Goal: Browse casually: Explore the website without a specific task or goal

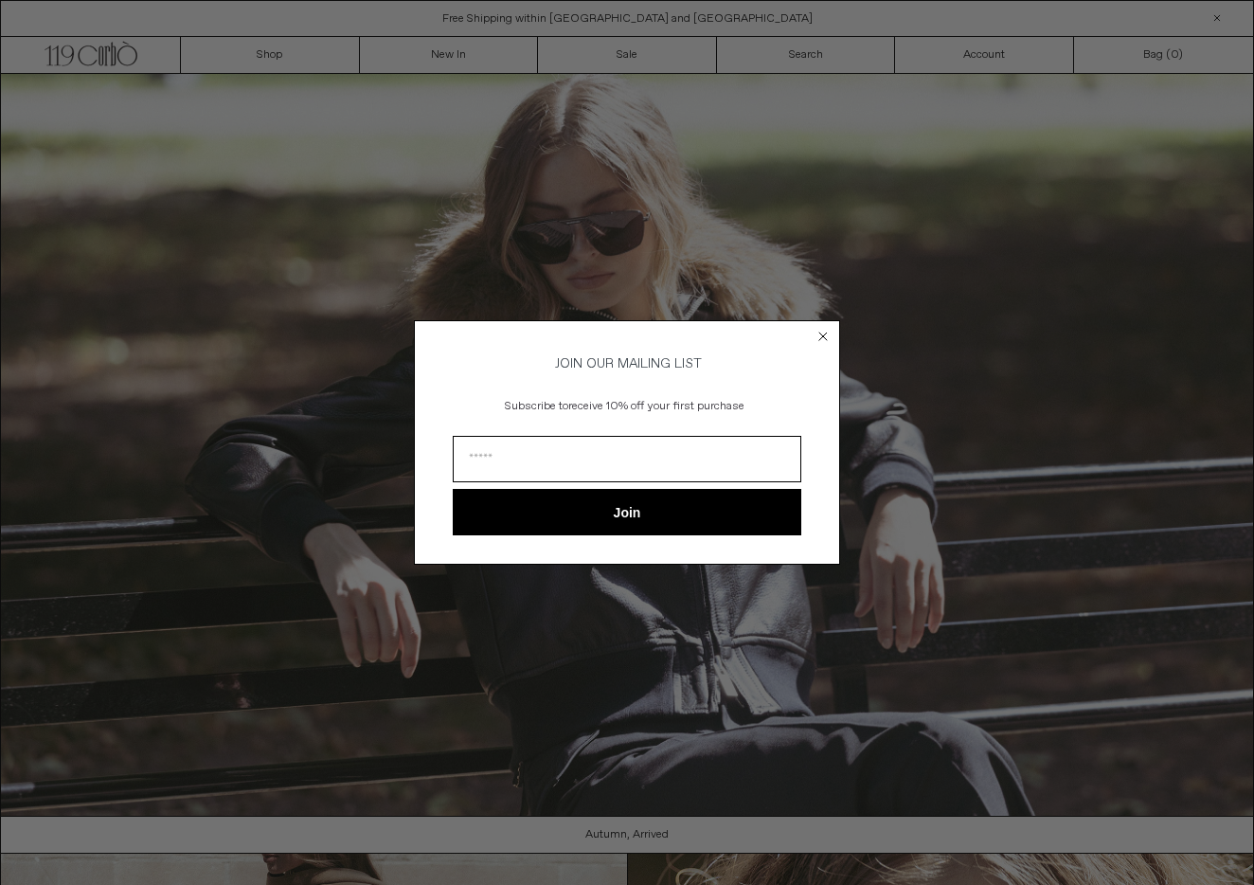
click at [270, 51] on div "Close dialog JOIN OUR MAILING LIST Subscribe to receive 10% off your first purc…" at bounding box center [627, 442] width 1254 height 885
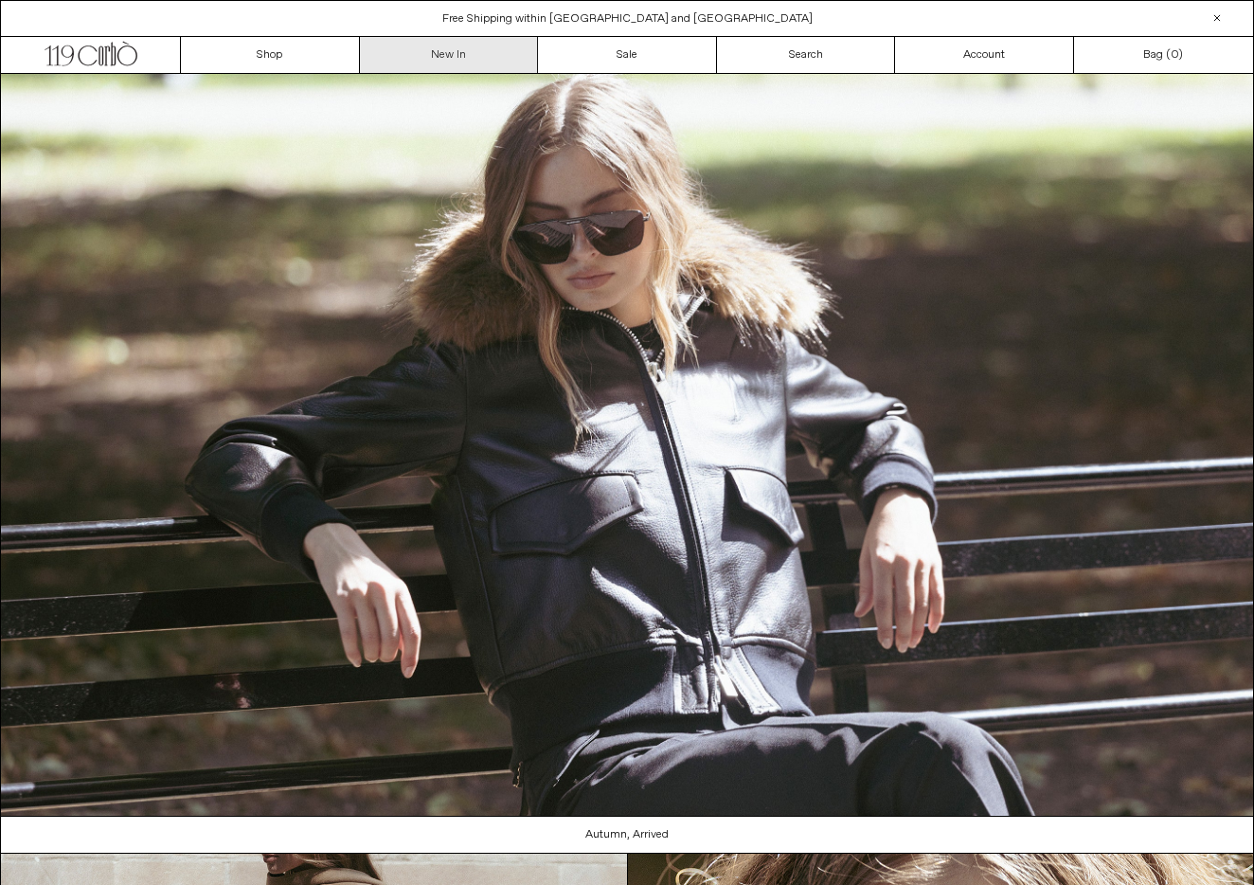
click at [435, 54] on link "New In" at bounding box center [449, 55] width 179 height 36
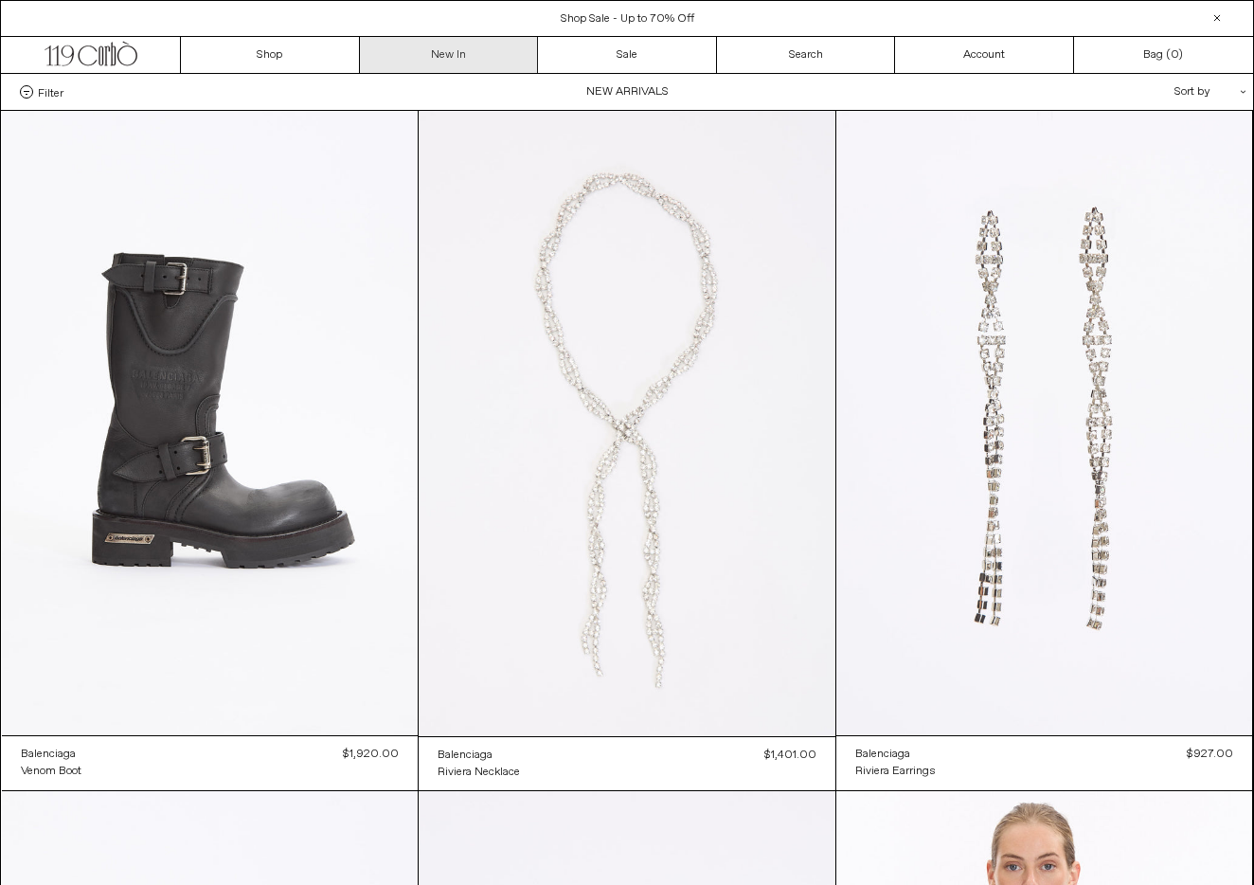
click at [448, 56] on link "New In" at bounding box center [449, 55] width 179 height 36
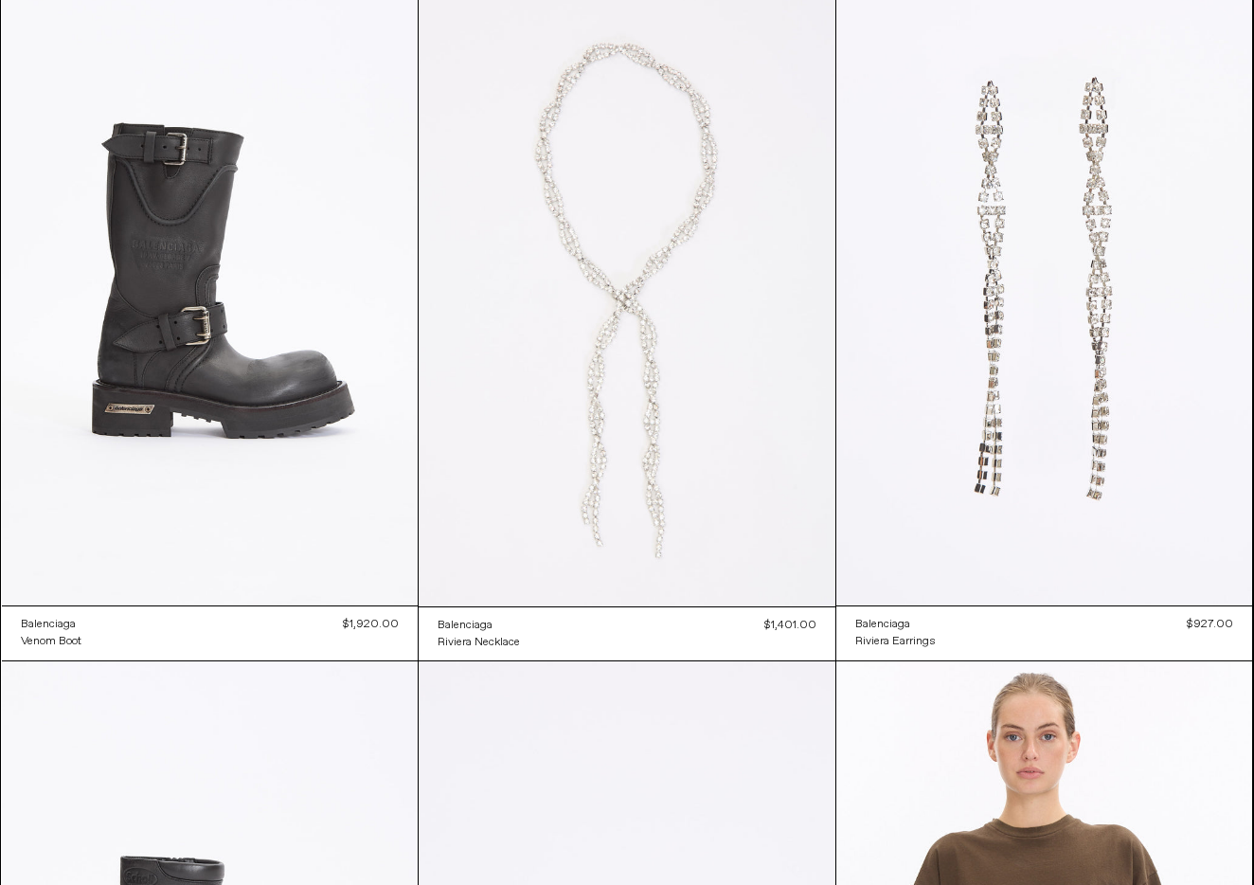
scroll to position [164, 0]
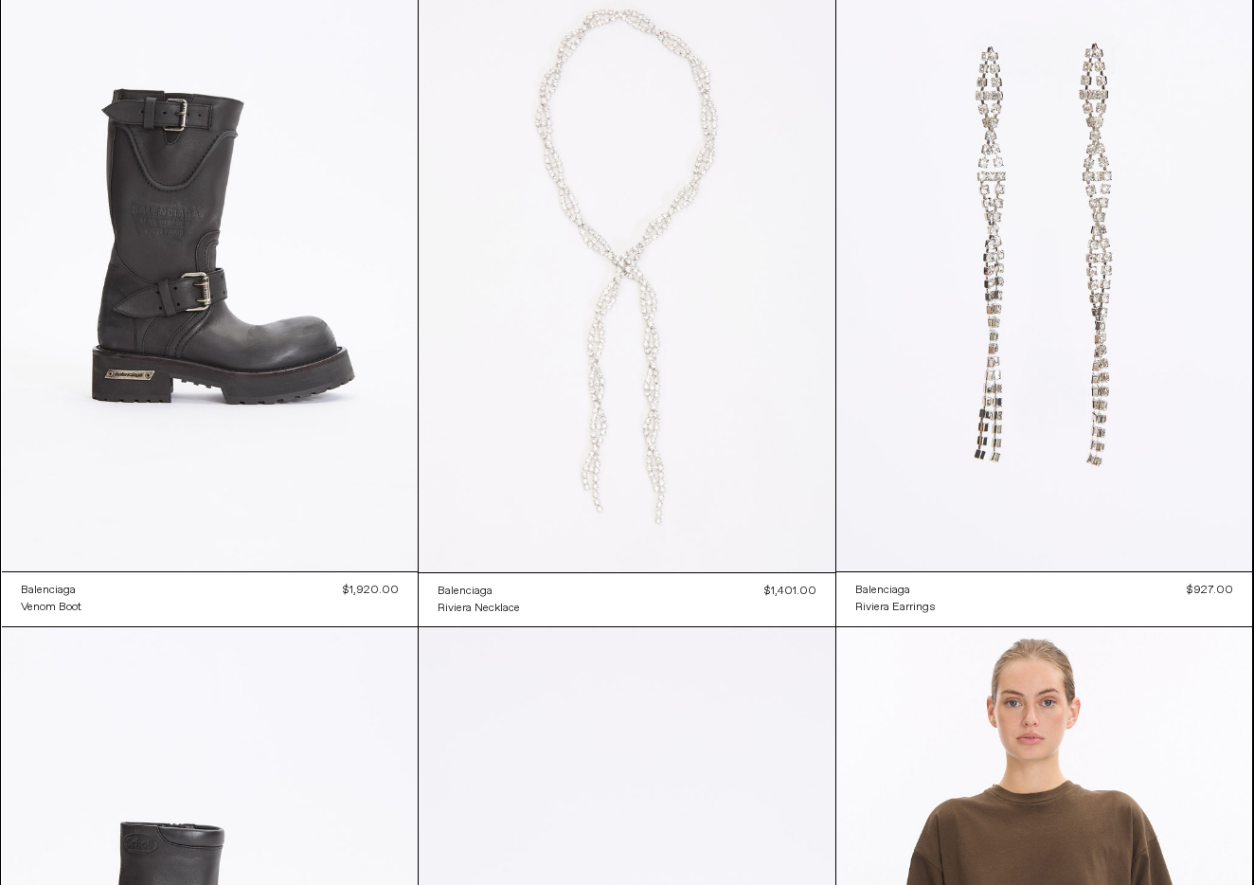
click at [612, 330] on at bounding box center [627, 259] width 417 height 625
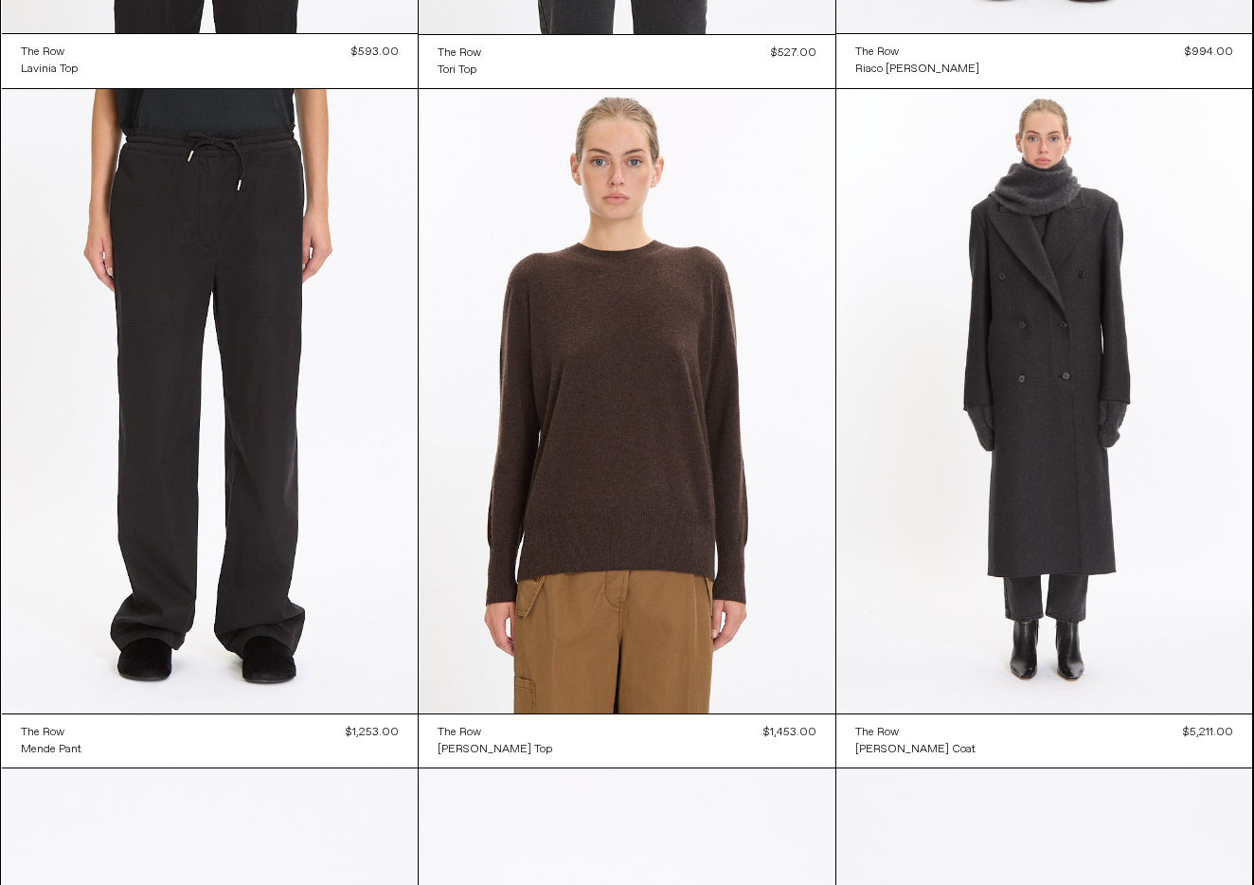
scroll to position [2065, 0]
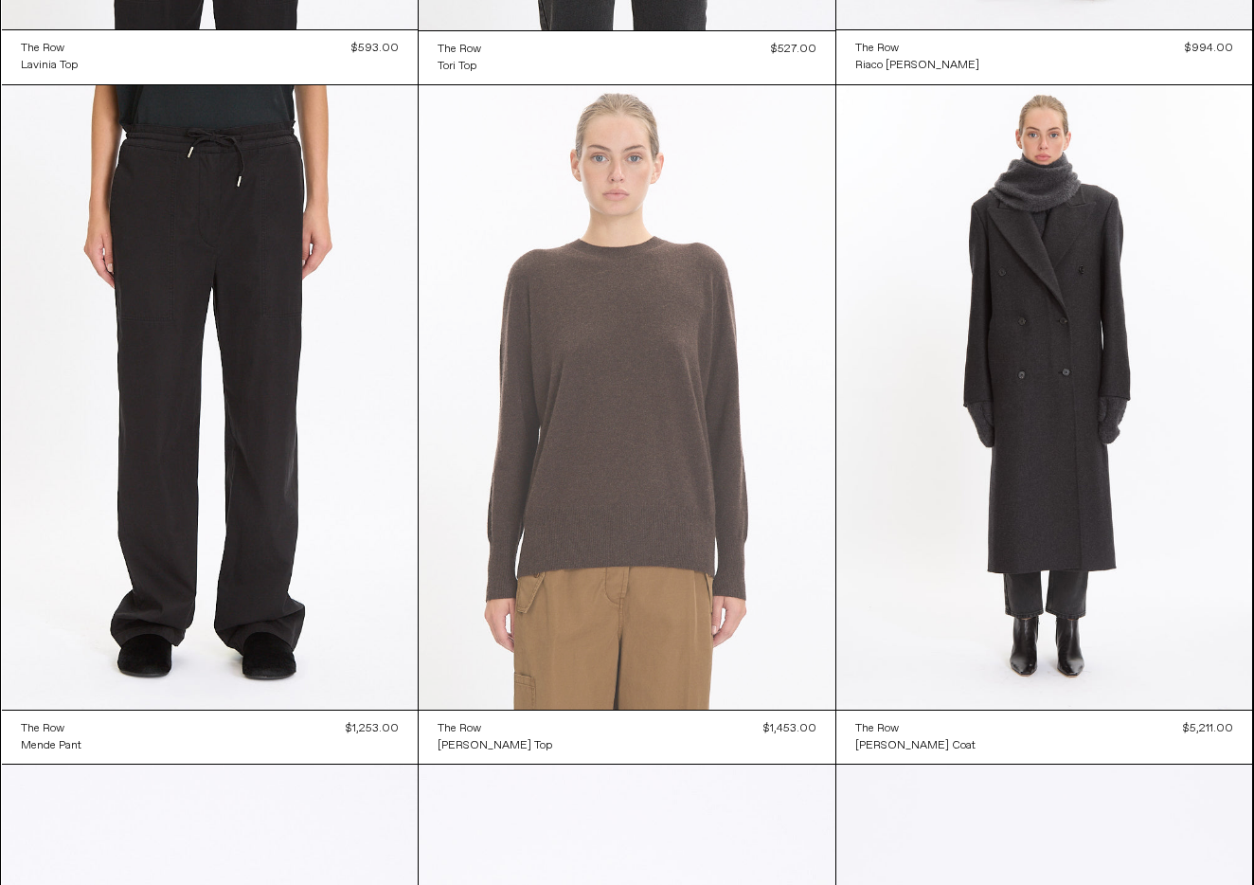
click at [635, 360] on at bounding box center [627, 397] width 417 height 625
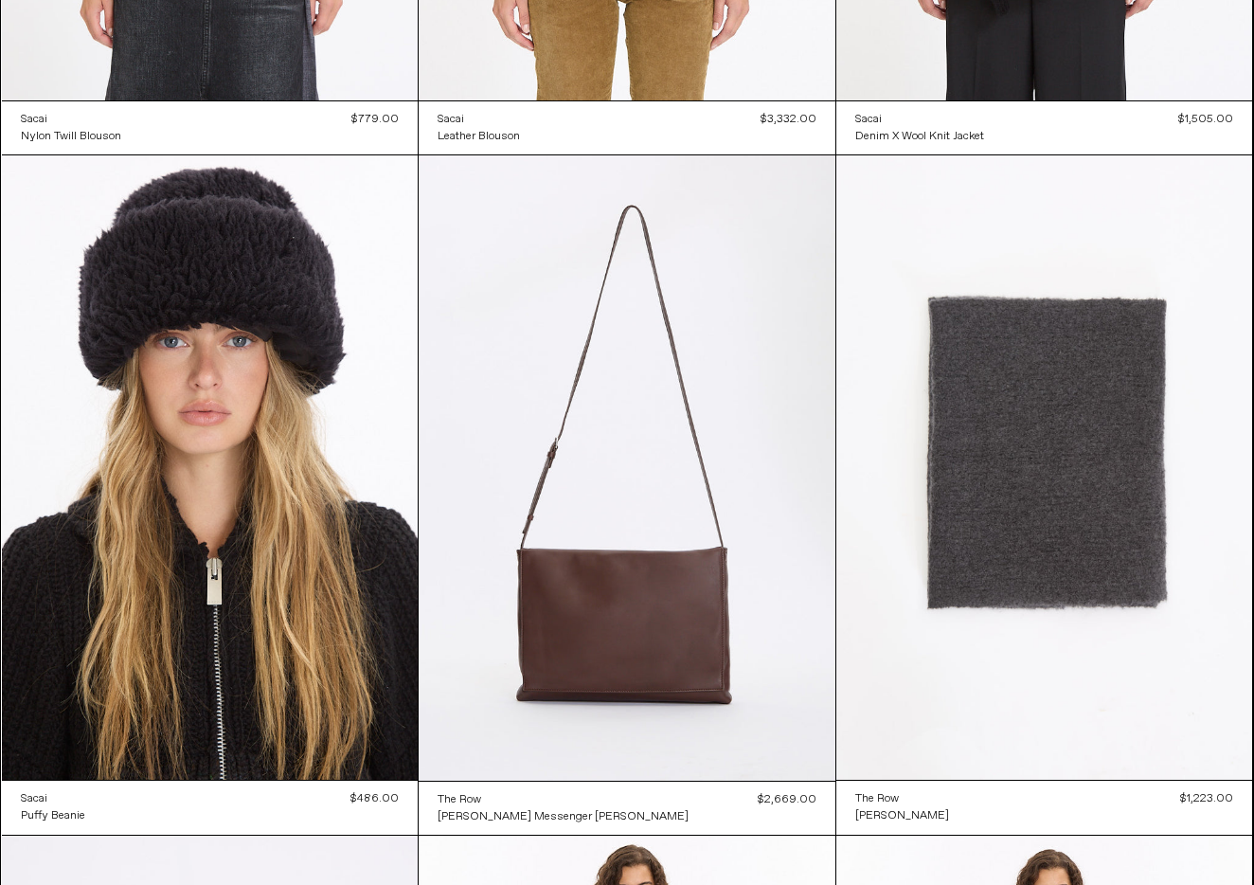
scroll to position [10831, 0]
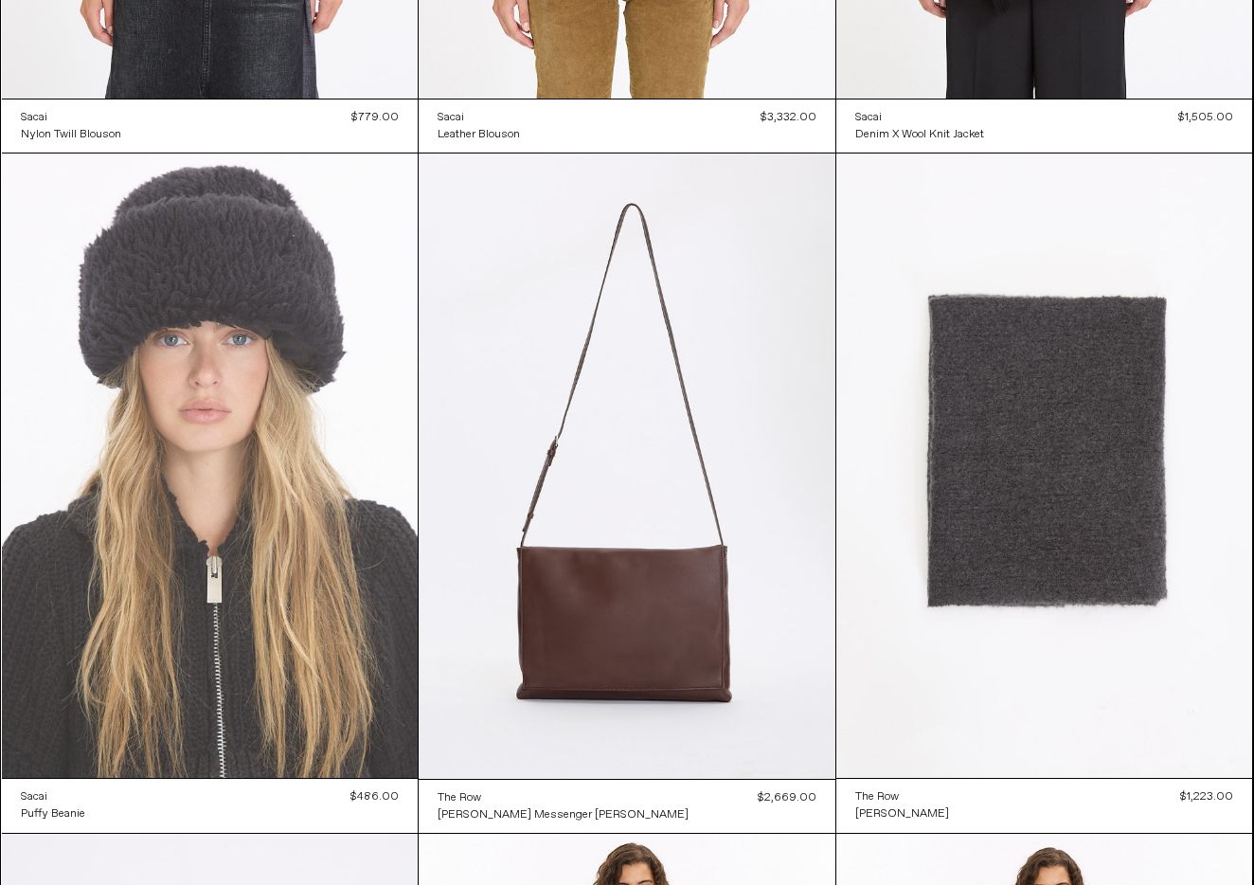
click at [216, 520] on at bounding box center [210, 465] width 417 height 624
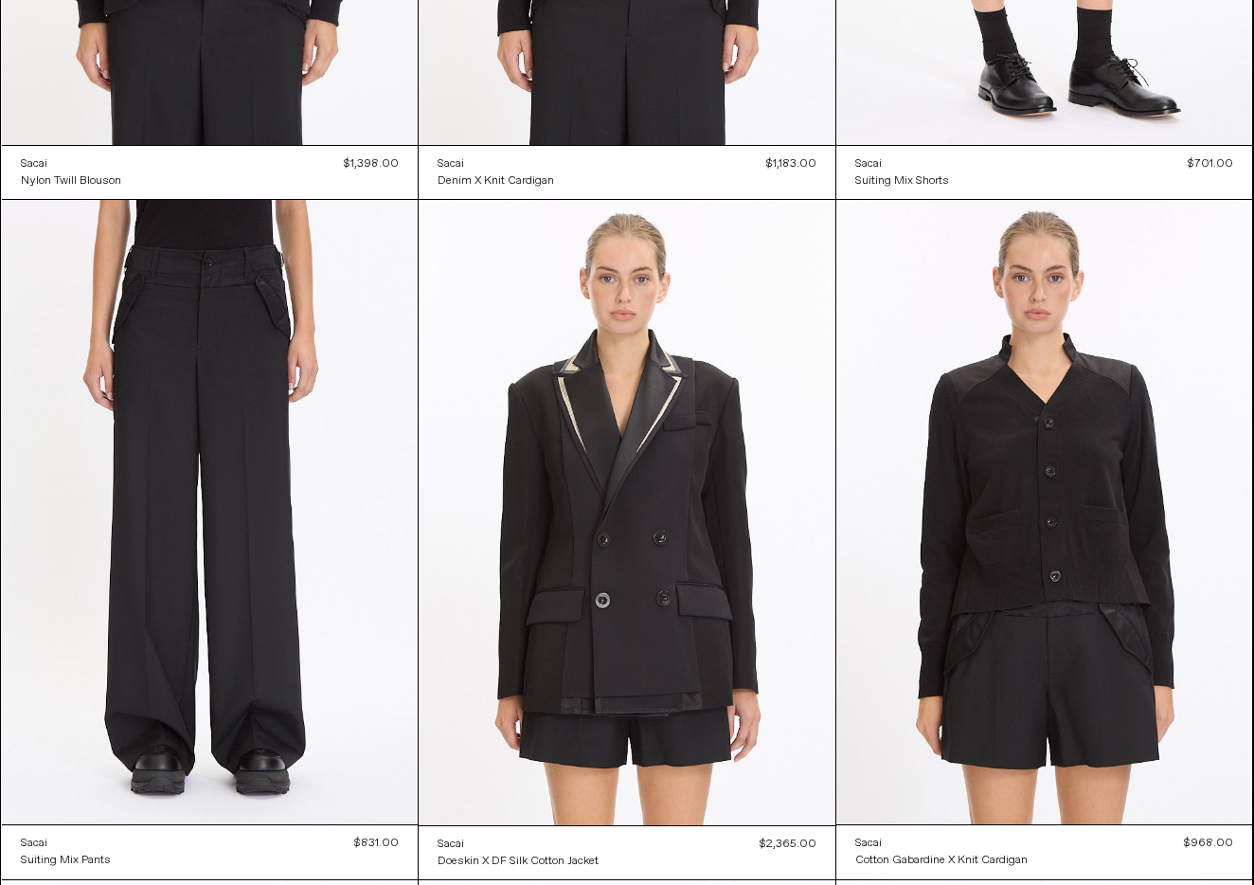
scroll to position [8063, 0]
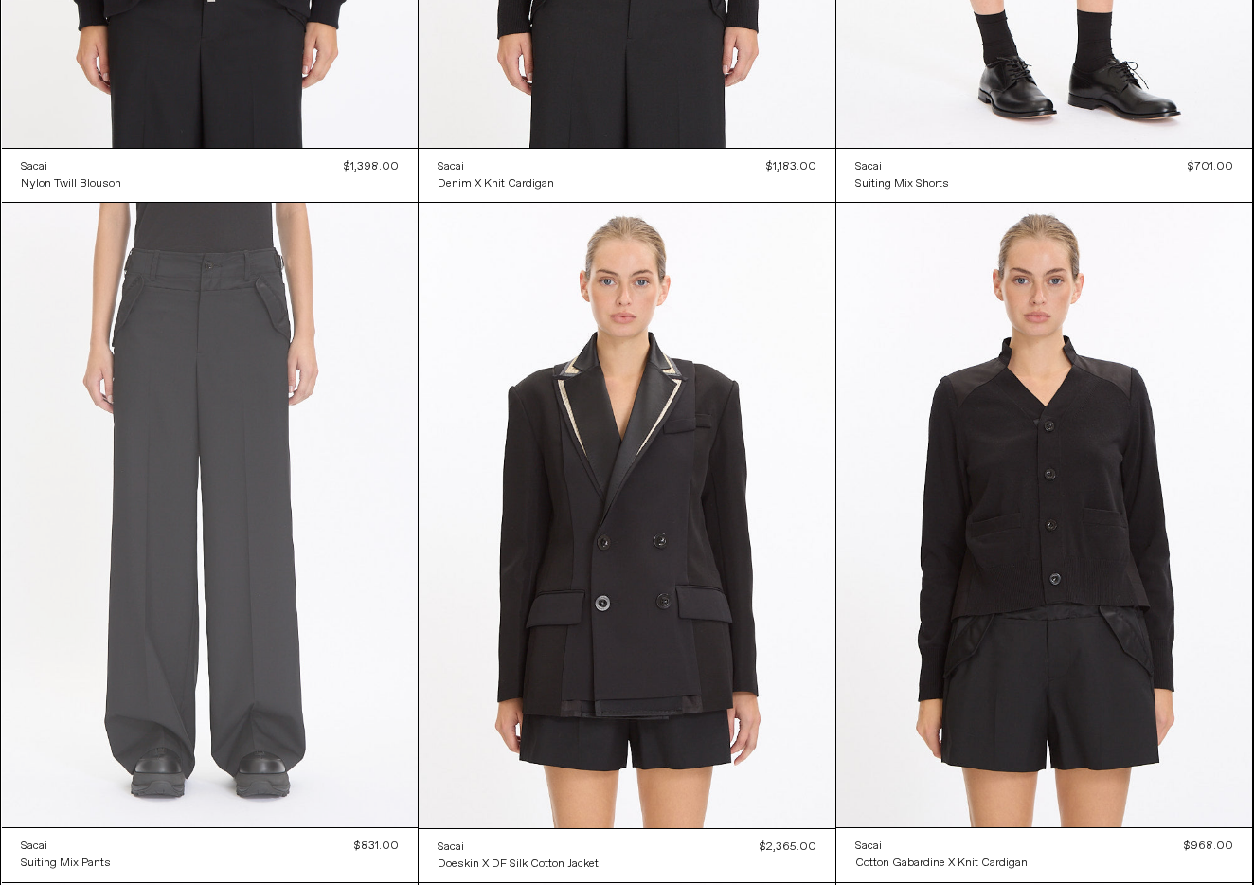
click at [187, 442] on at bounding box center [210, 515] width 417 height 624
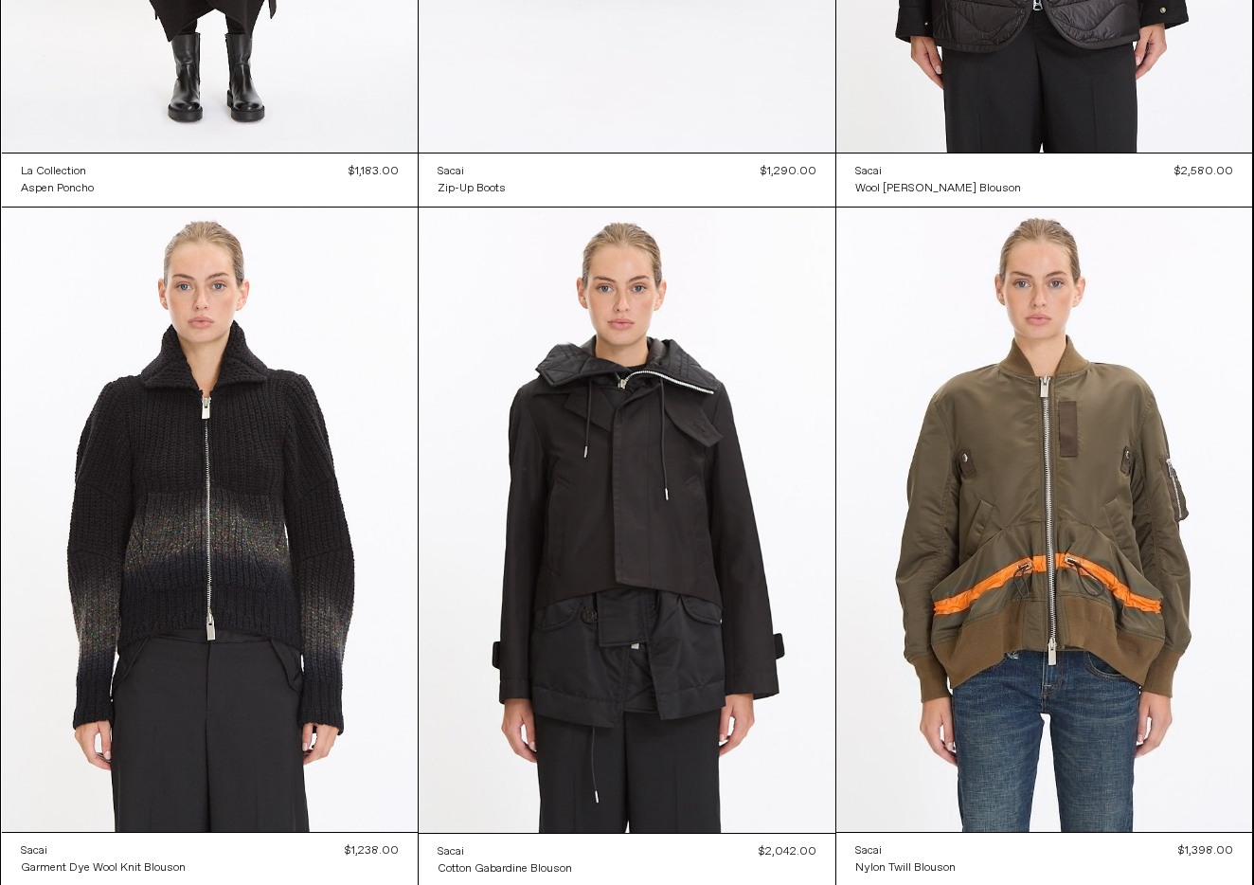
scroll to position [6757, 0]
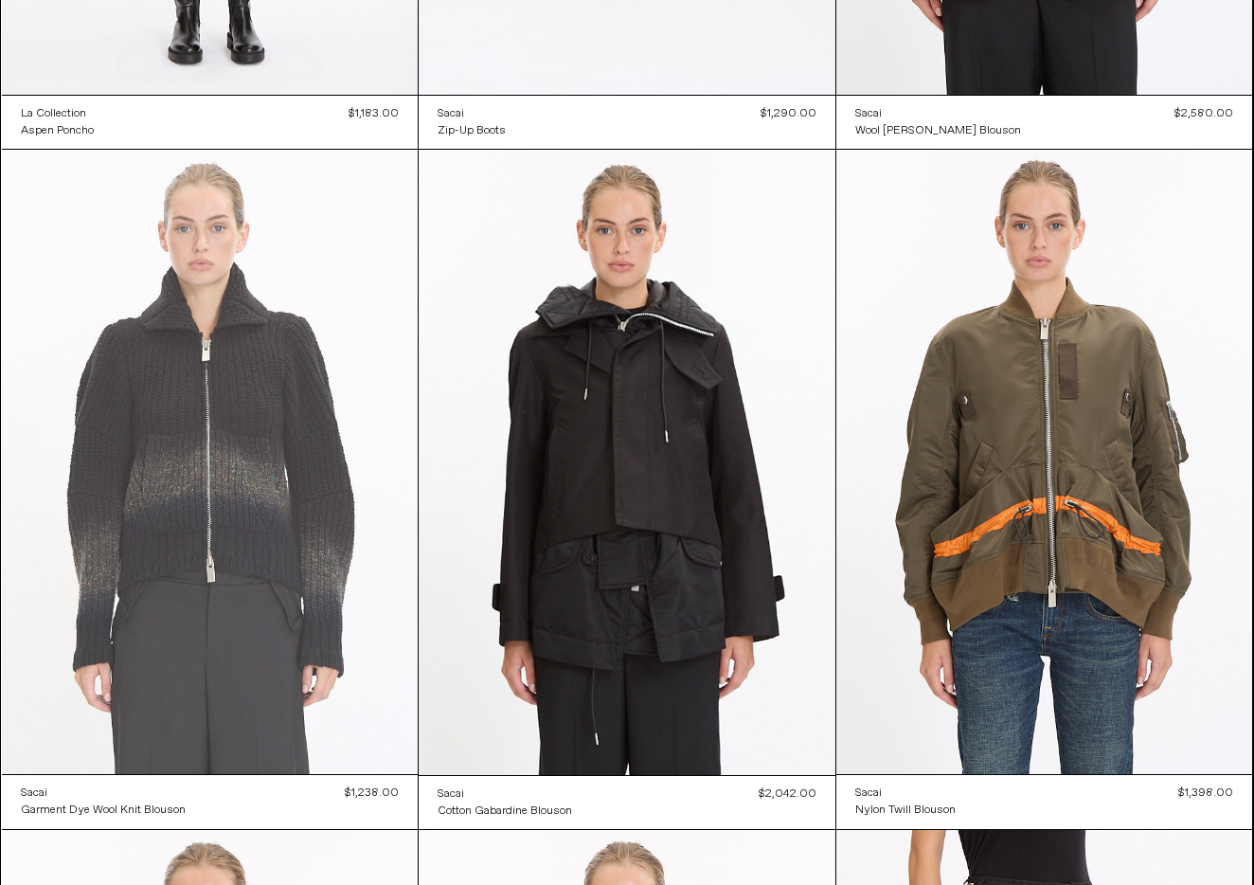
click at [151, 493] on at bounding box center [210, 462] width 417 height 624
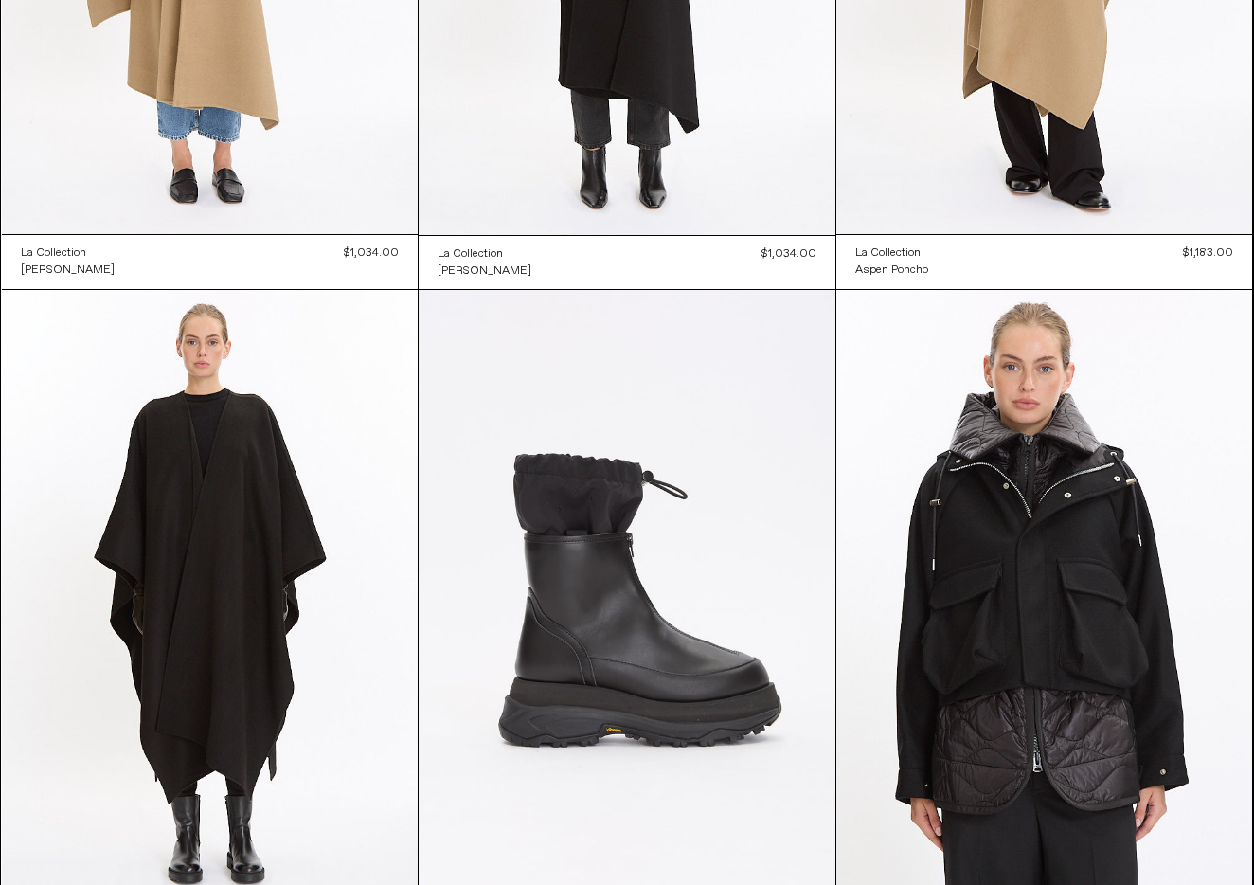
scroll to position [5930, 0]
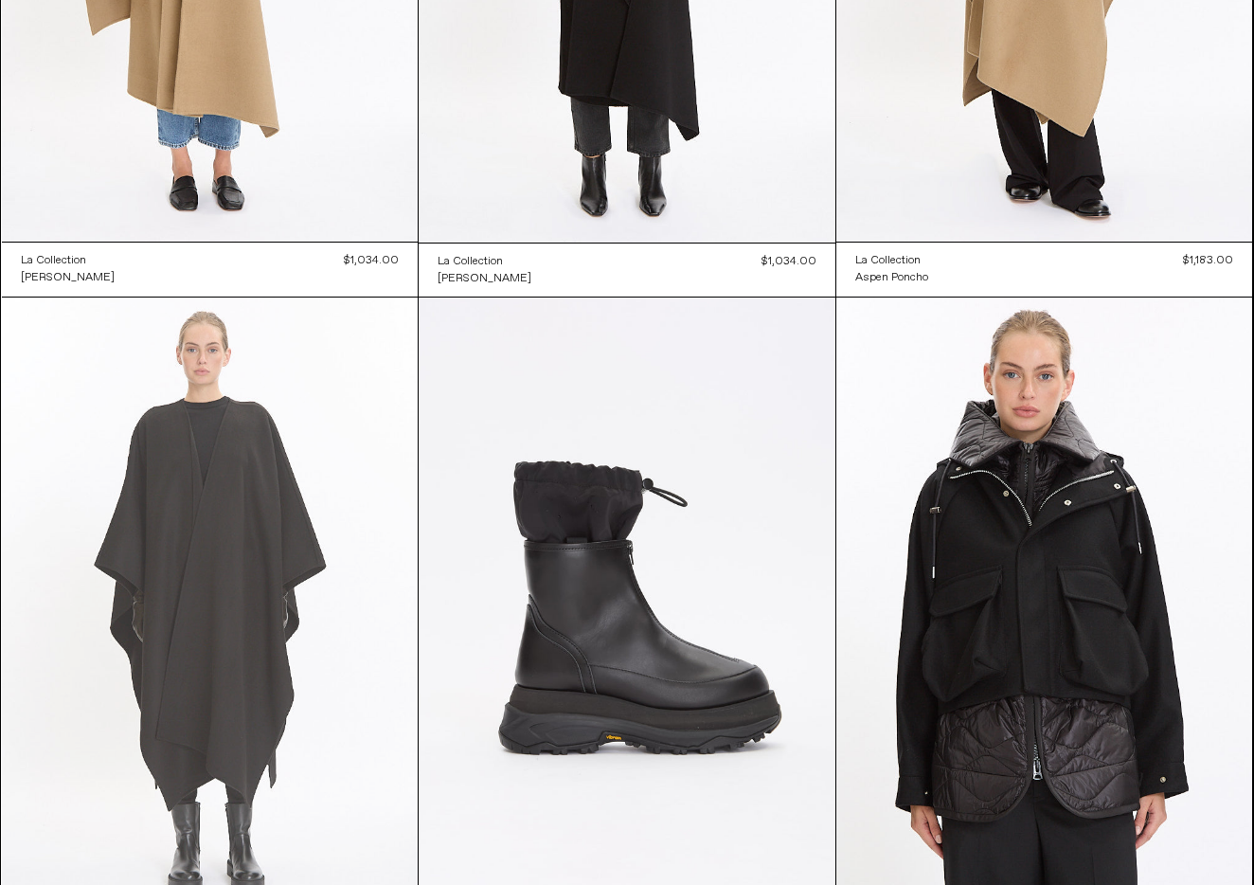
click at [242, 545] on at bounding box center [210, 609] width 417 height 624
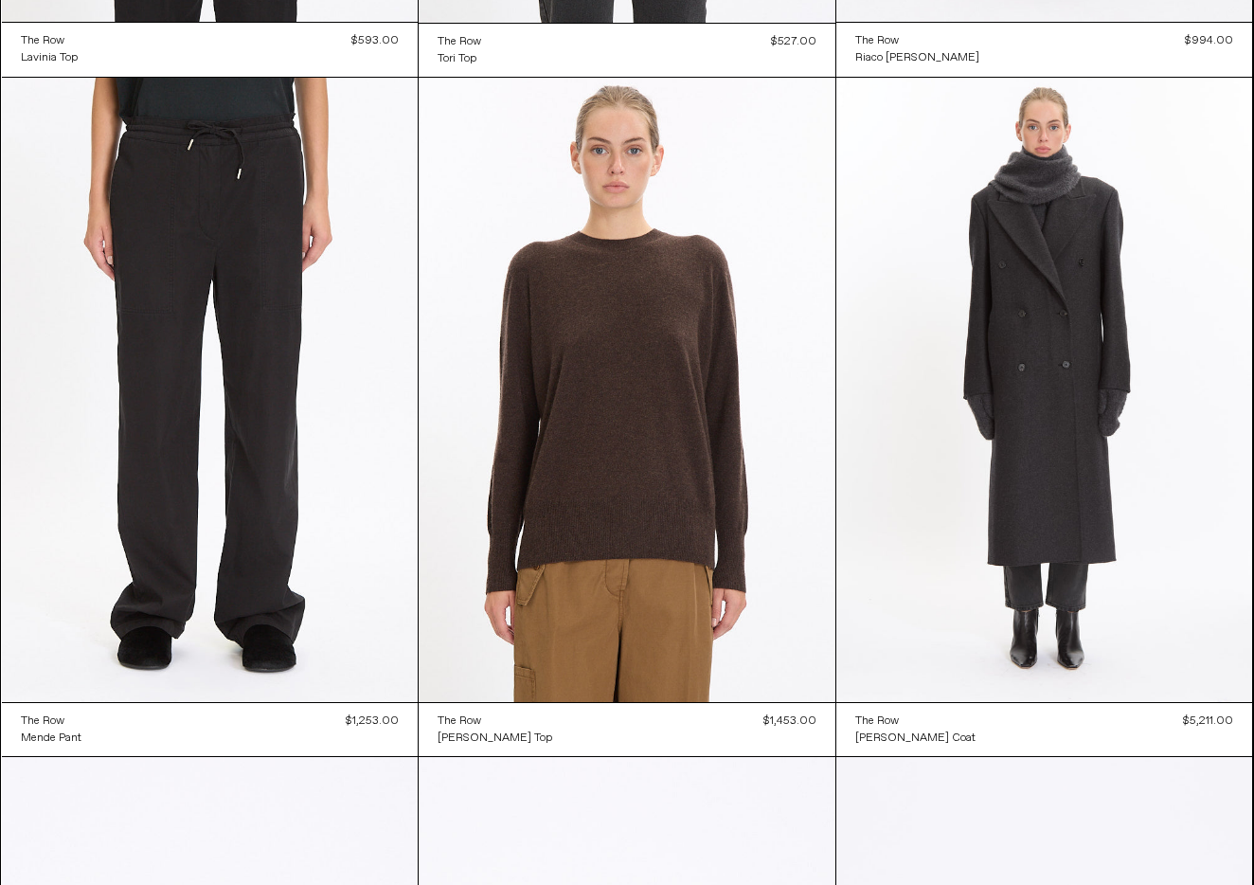
scroll to position [2087, 0]
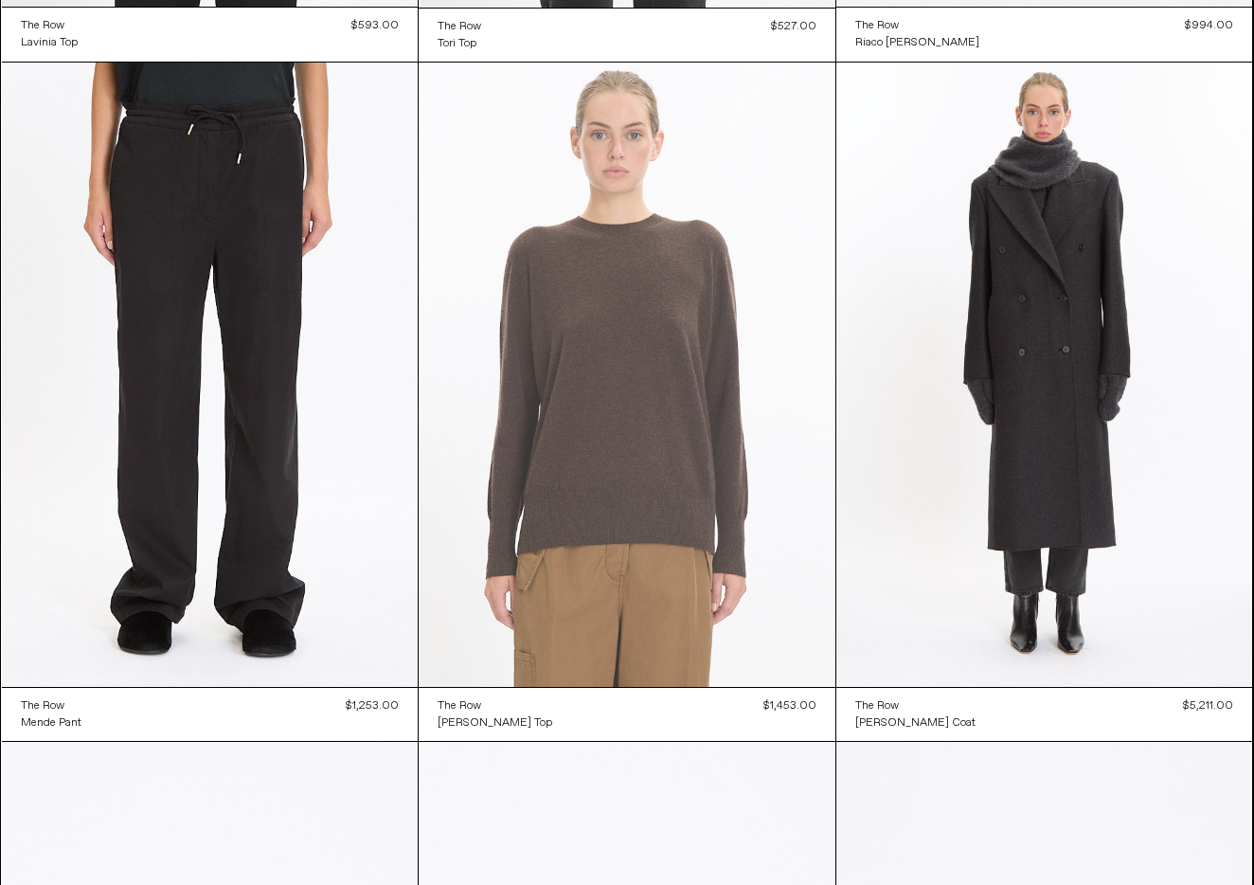
click at [626, 433] on at bounding box center [627, 375] width 417 height 625
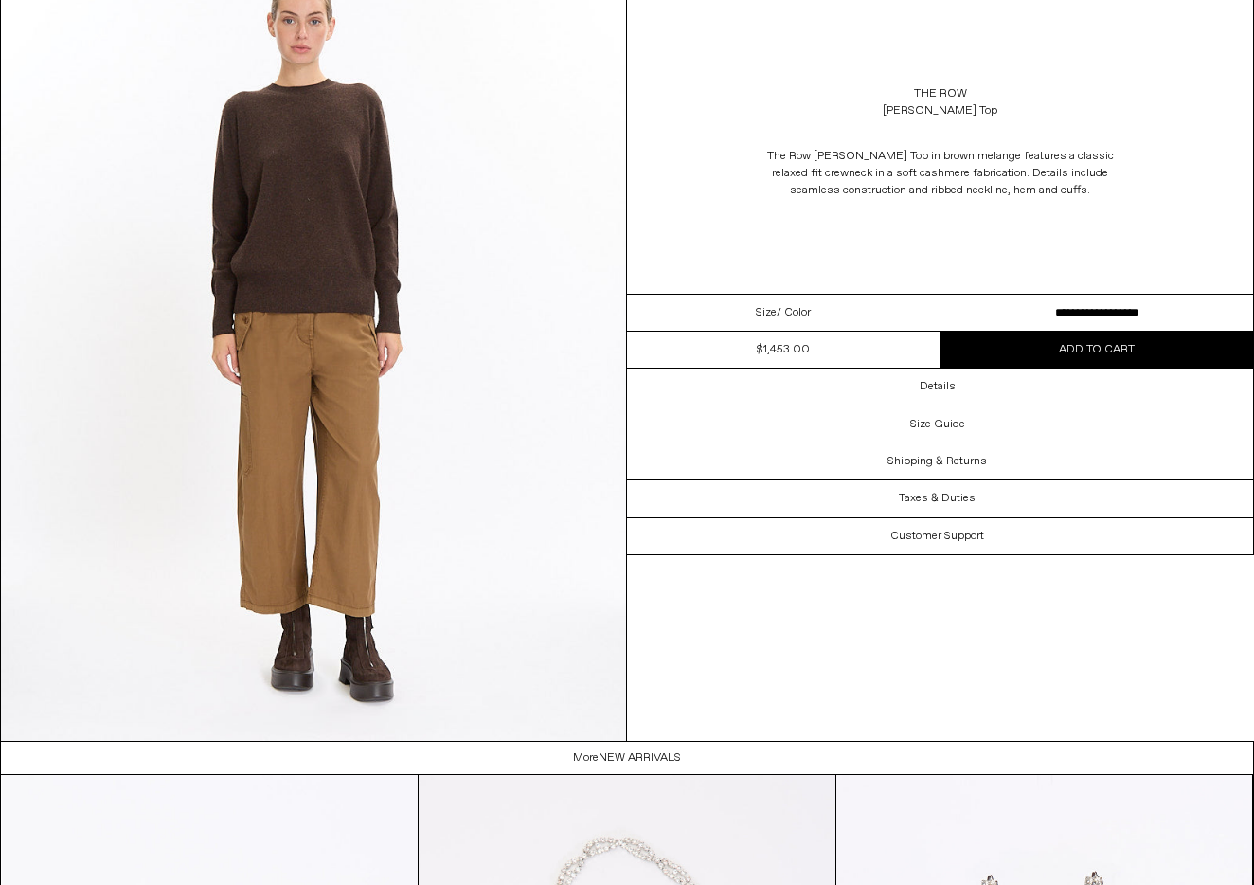
scroll to position [2505, 0]
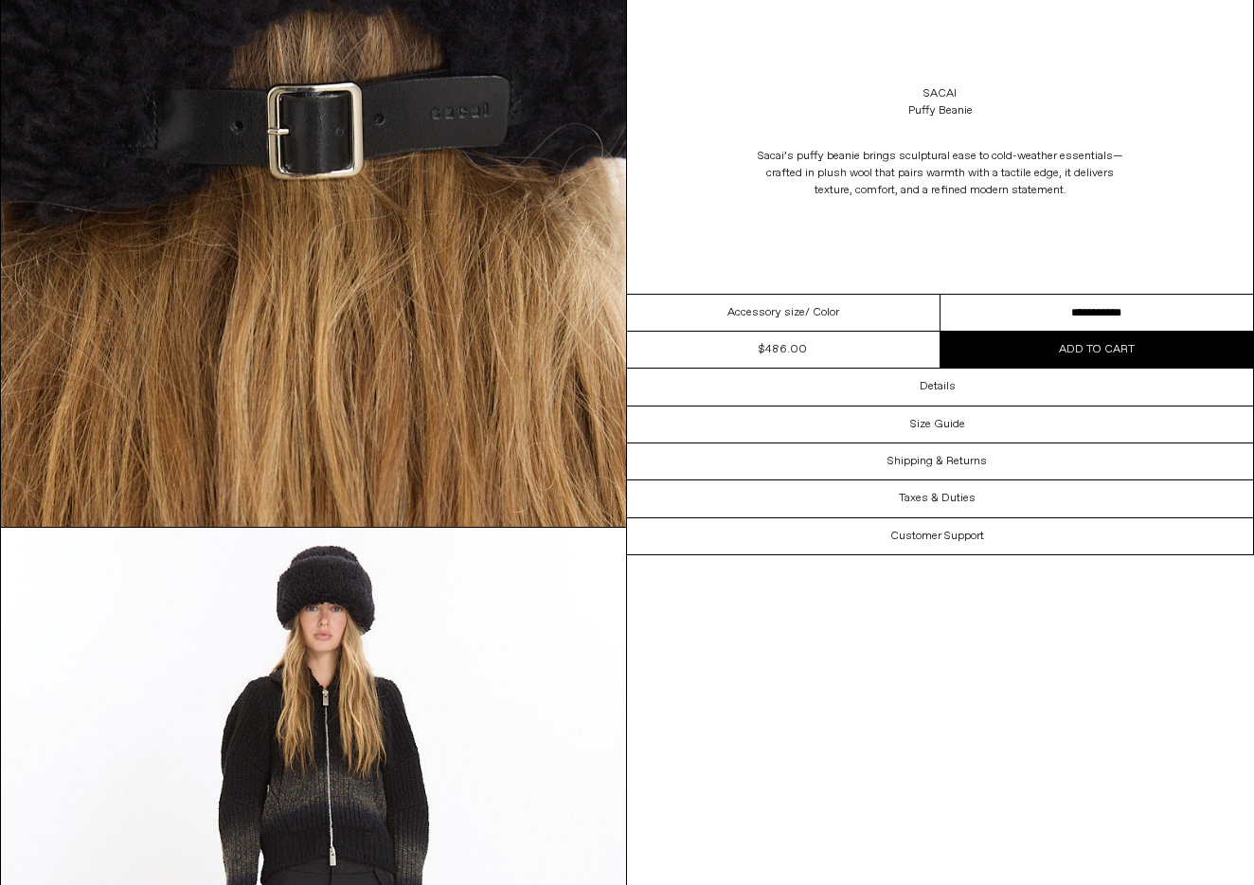
scroll to position [2689, 0]
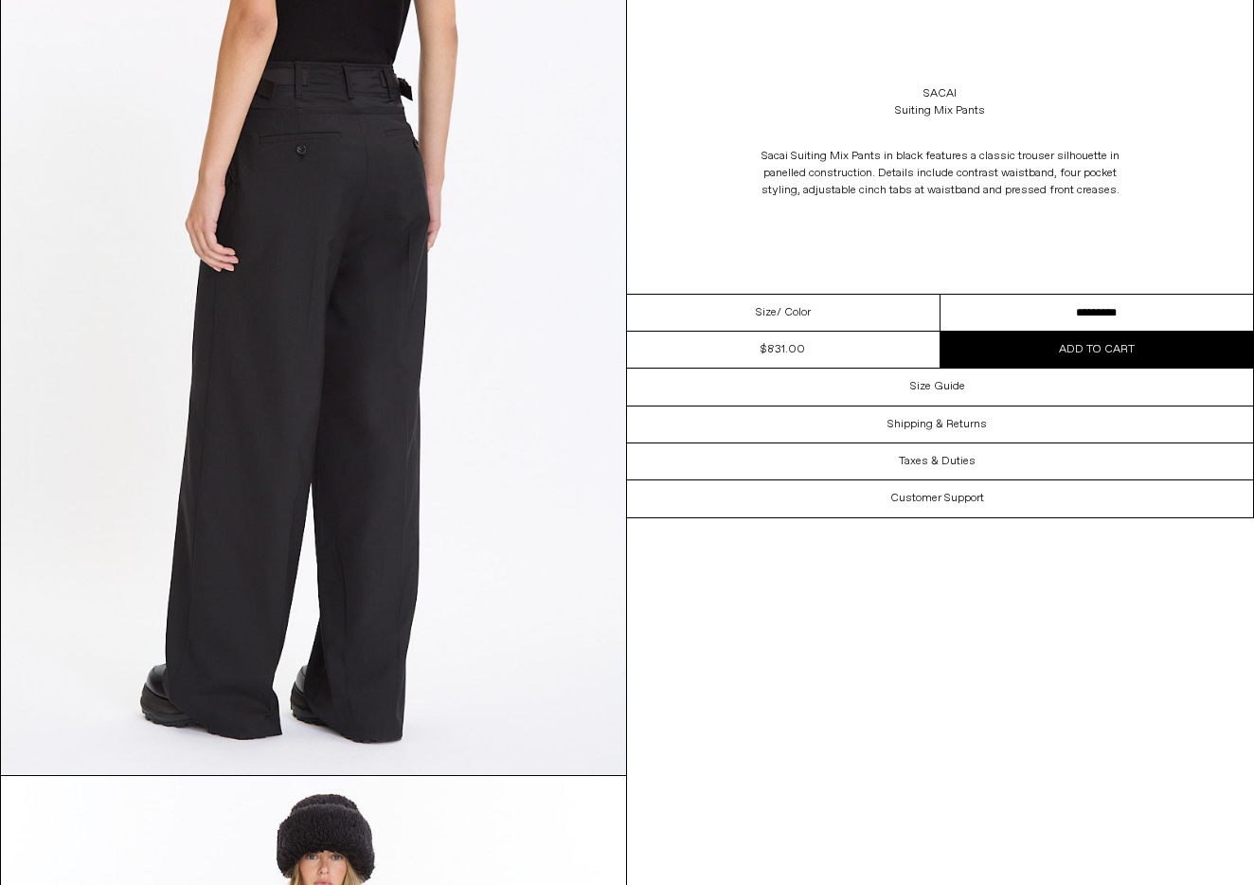
scroll to position [1674, 0]
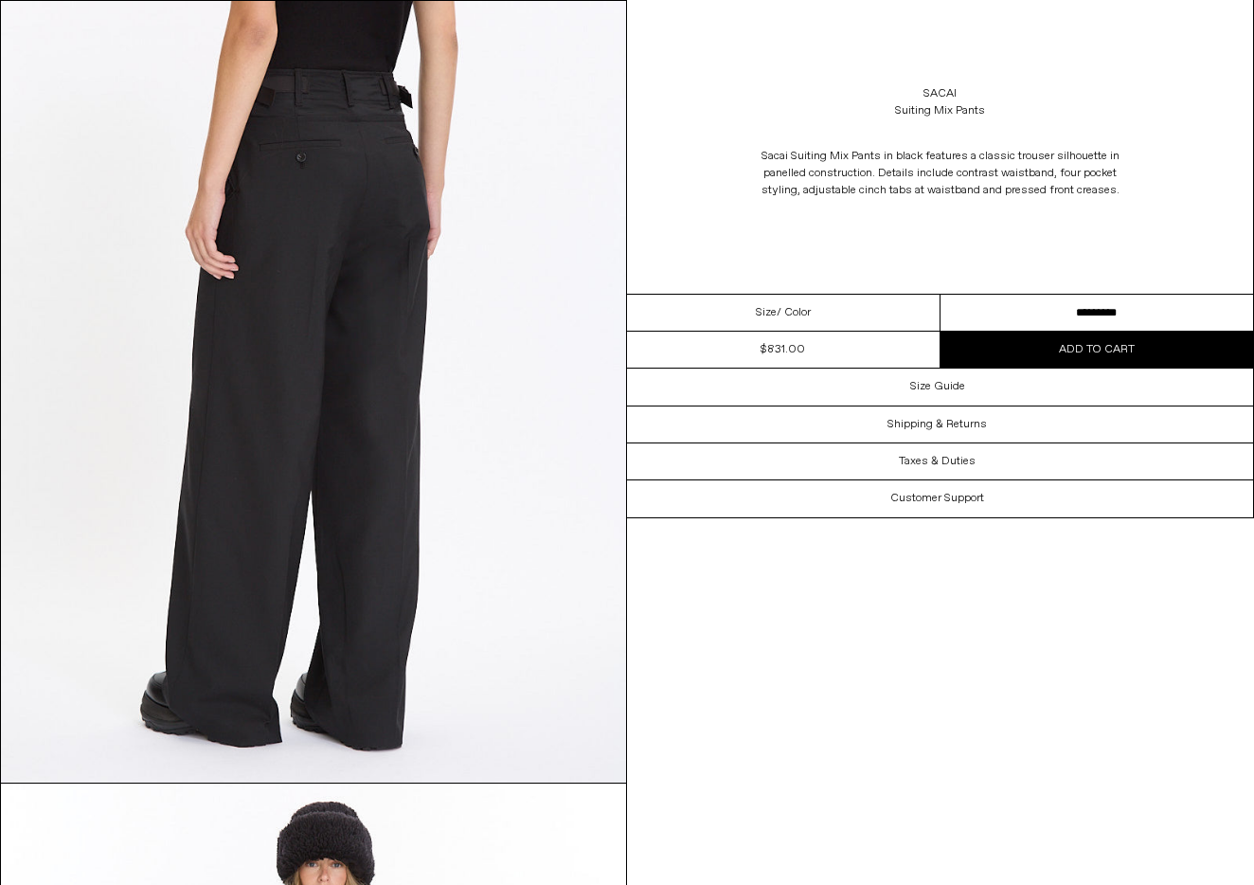
click at [398, 183] on img at bounding box center [313, 391] width 625 height 781
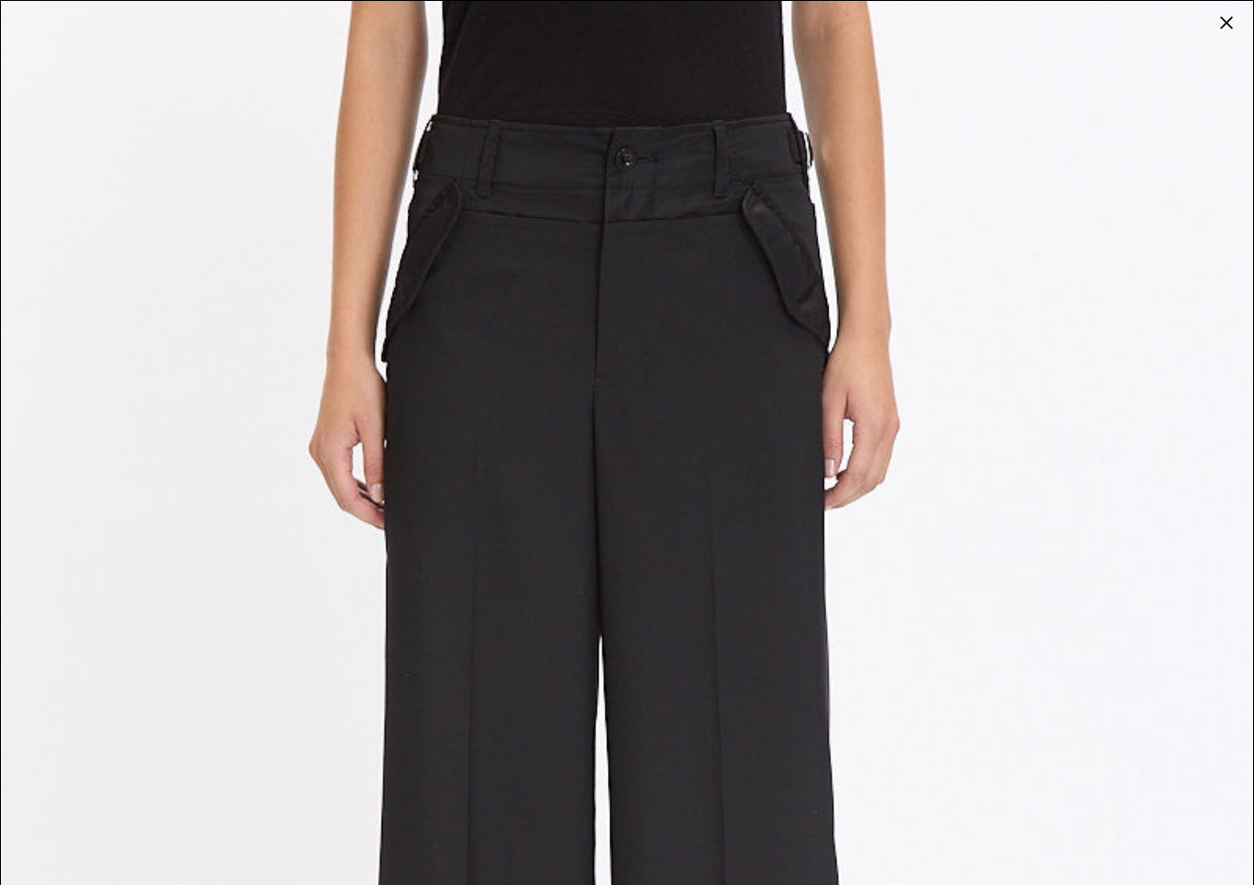
click at [1225, 24] on div at bounding box center [1226, 22] width 27 height 27
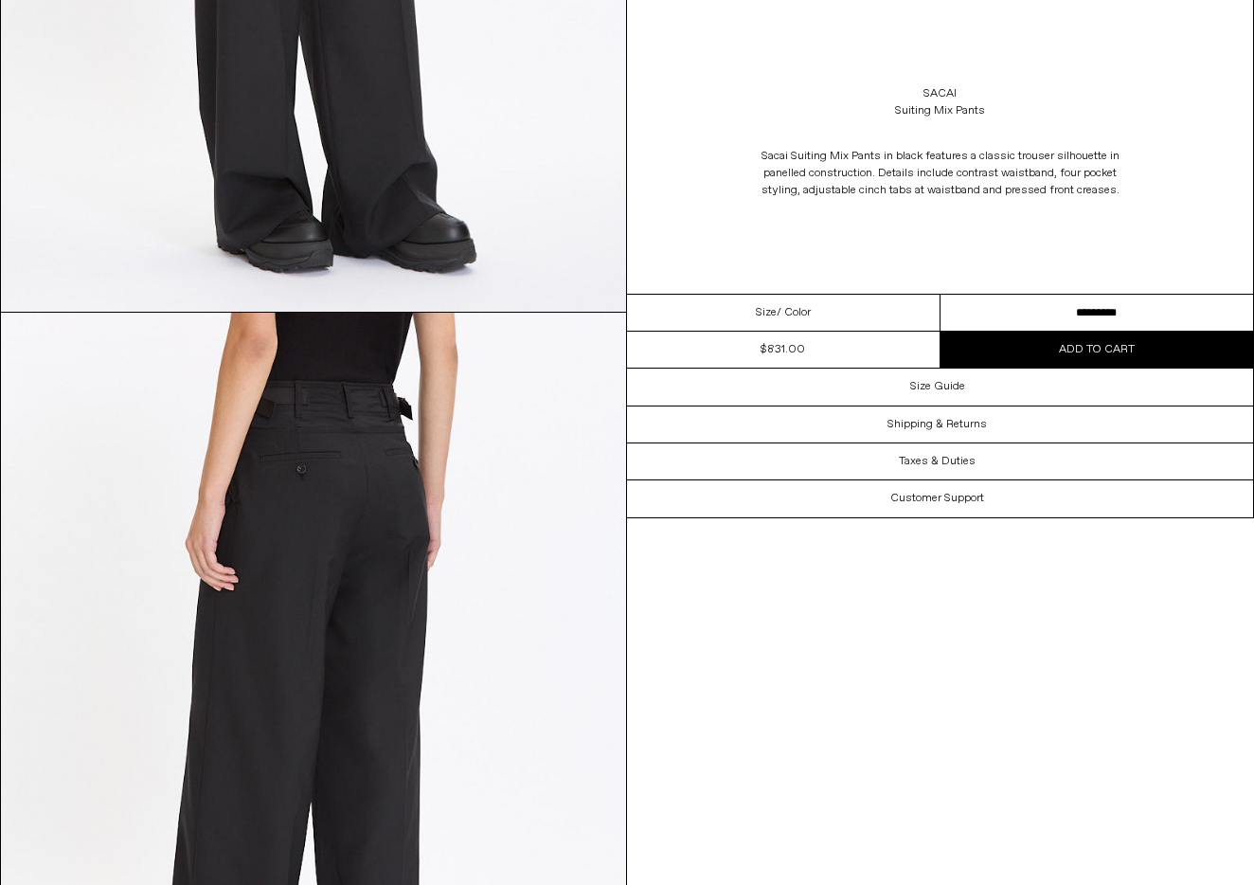
scroll to position [1334, 0]
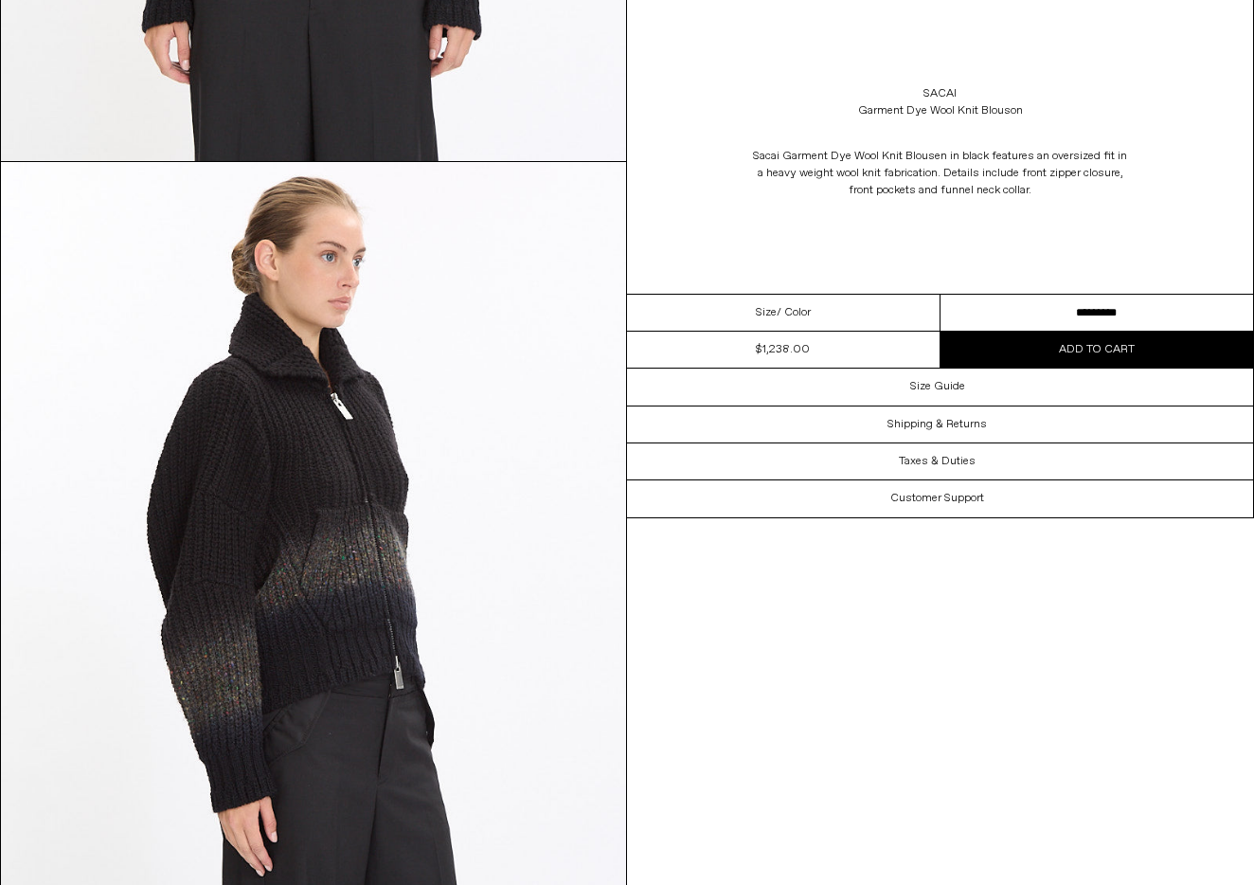
scroll to position [759, 0]
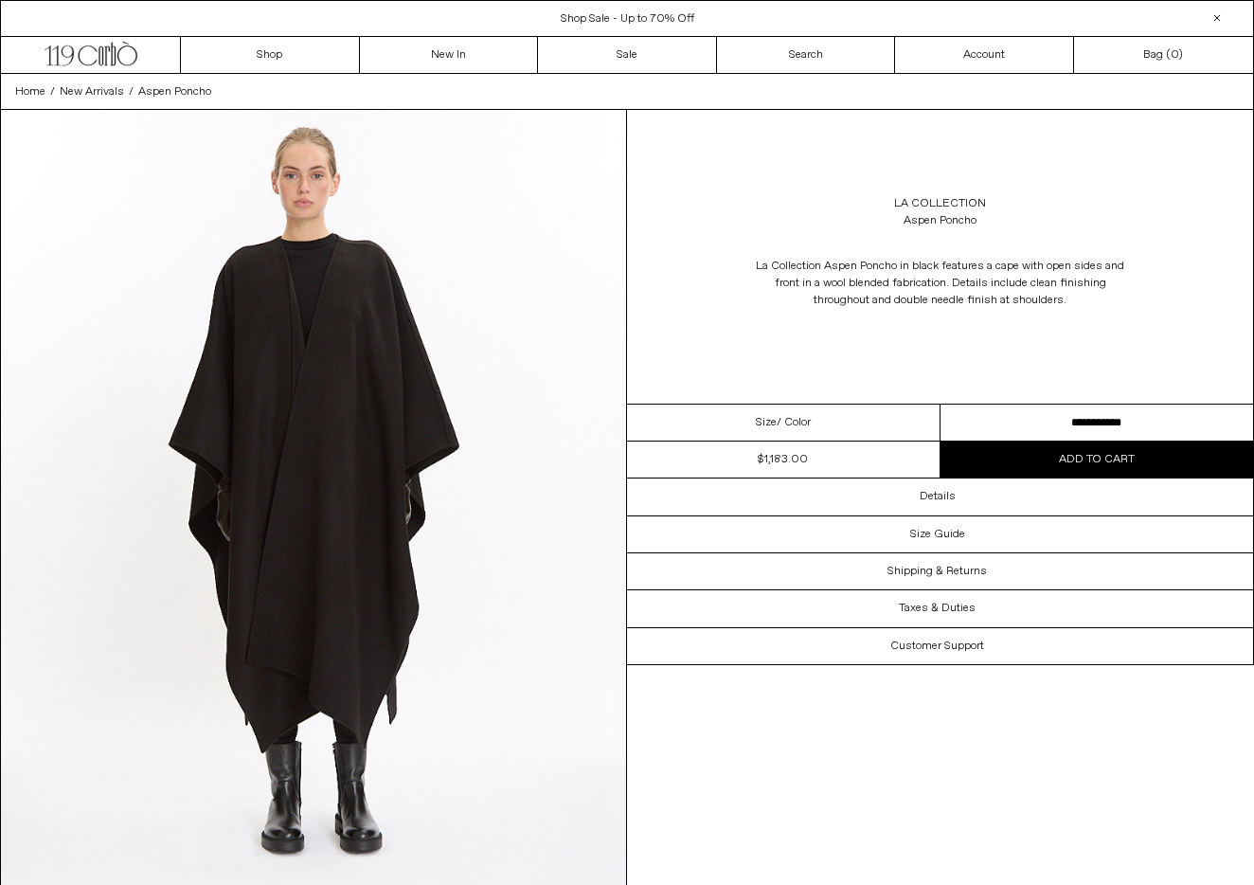
click at [297, 423] on img at bounding box center [313, 500] width 625 height 781
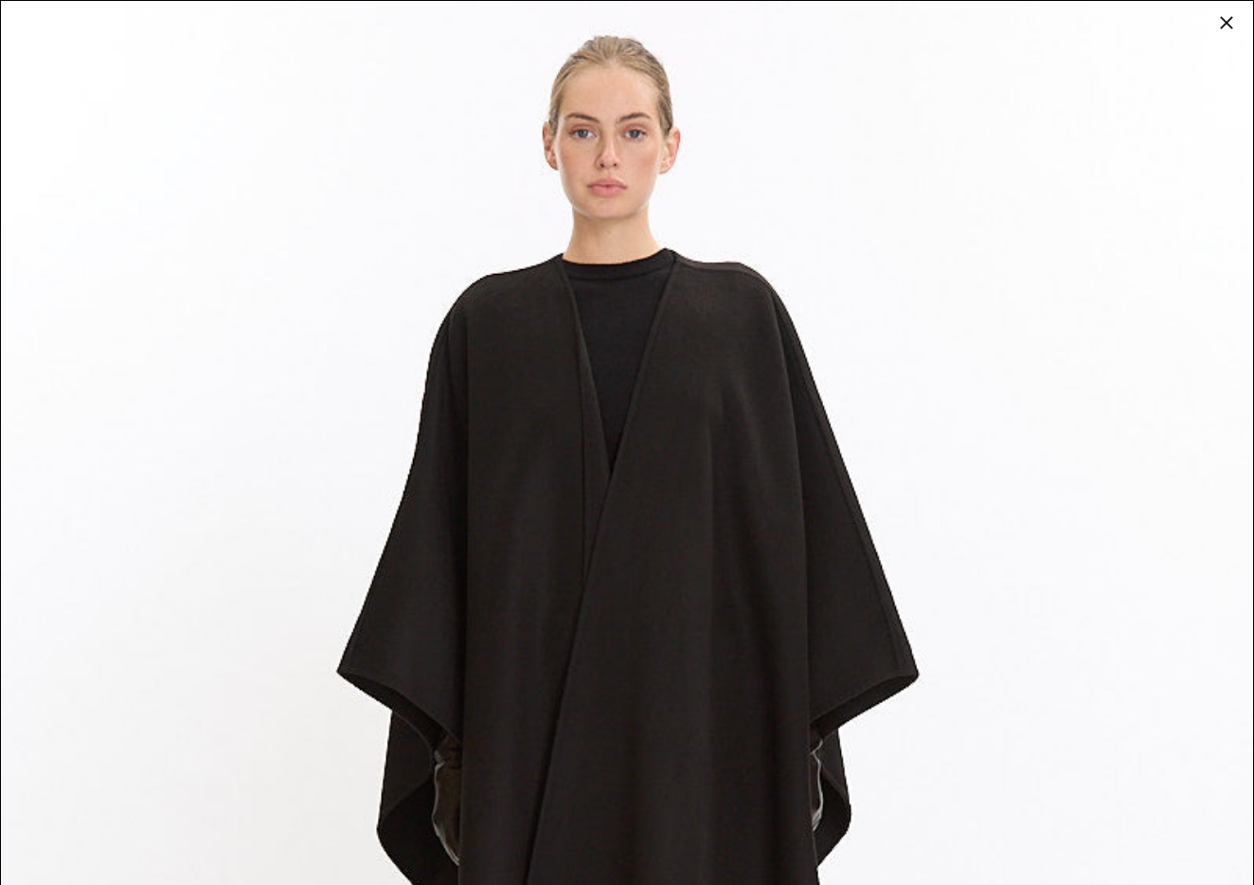
click at [1220, 18] on div at bounding box center [1226, 22] width 27 height 27
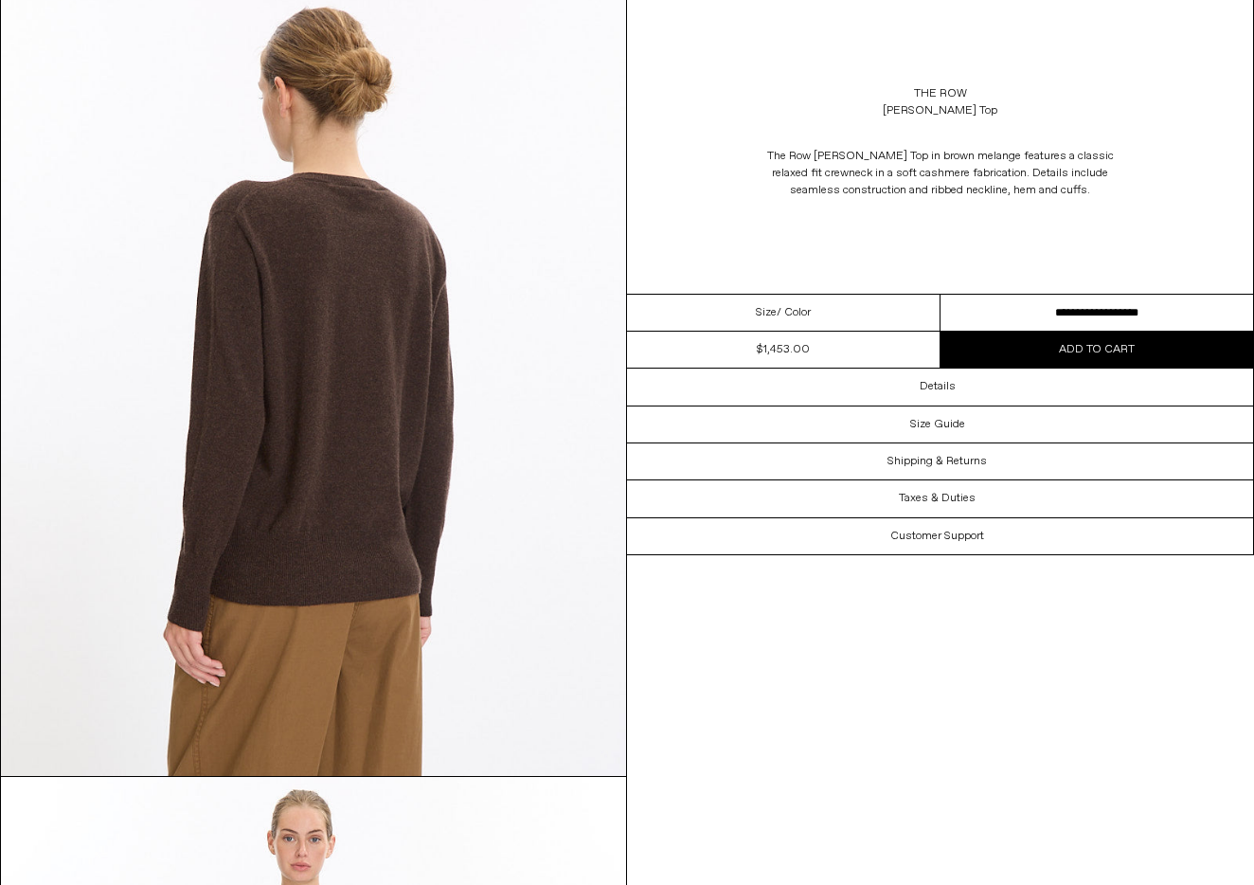
scroll to position [1756, 0]
